Goal: Navigation & Orientation: Find specific page/section

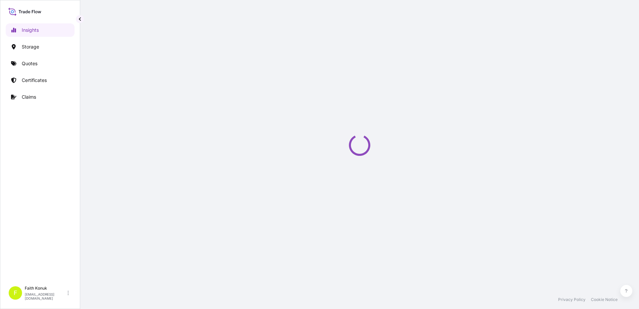
select select "2025"
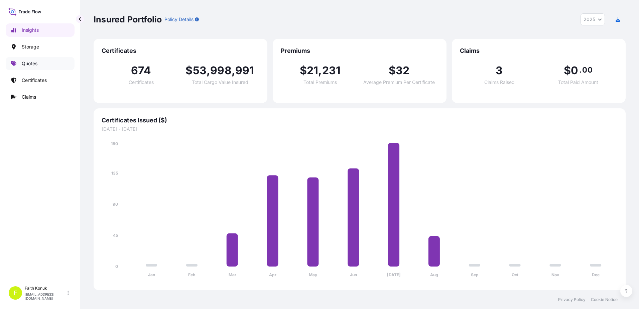
click at [34, 61] on p "Quotes" at bounding box center [30, 63] width 16 height 7
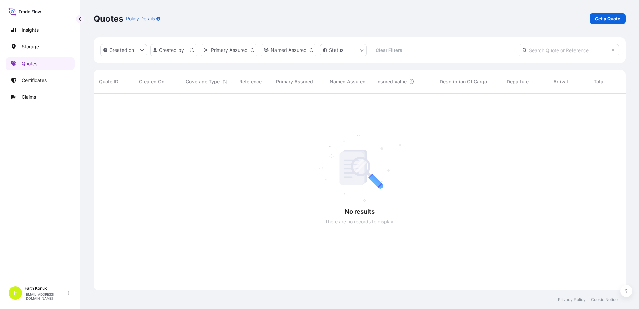
scroll to position [195, 527]
